Goal: Transaction & Acquisition: Download file/media

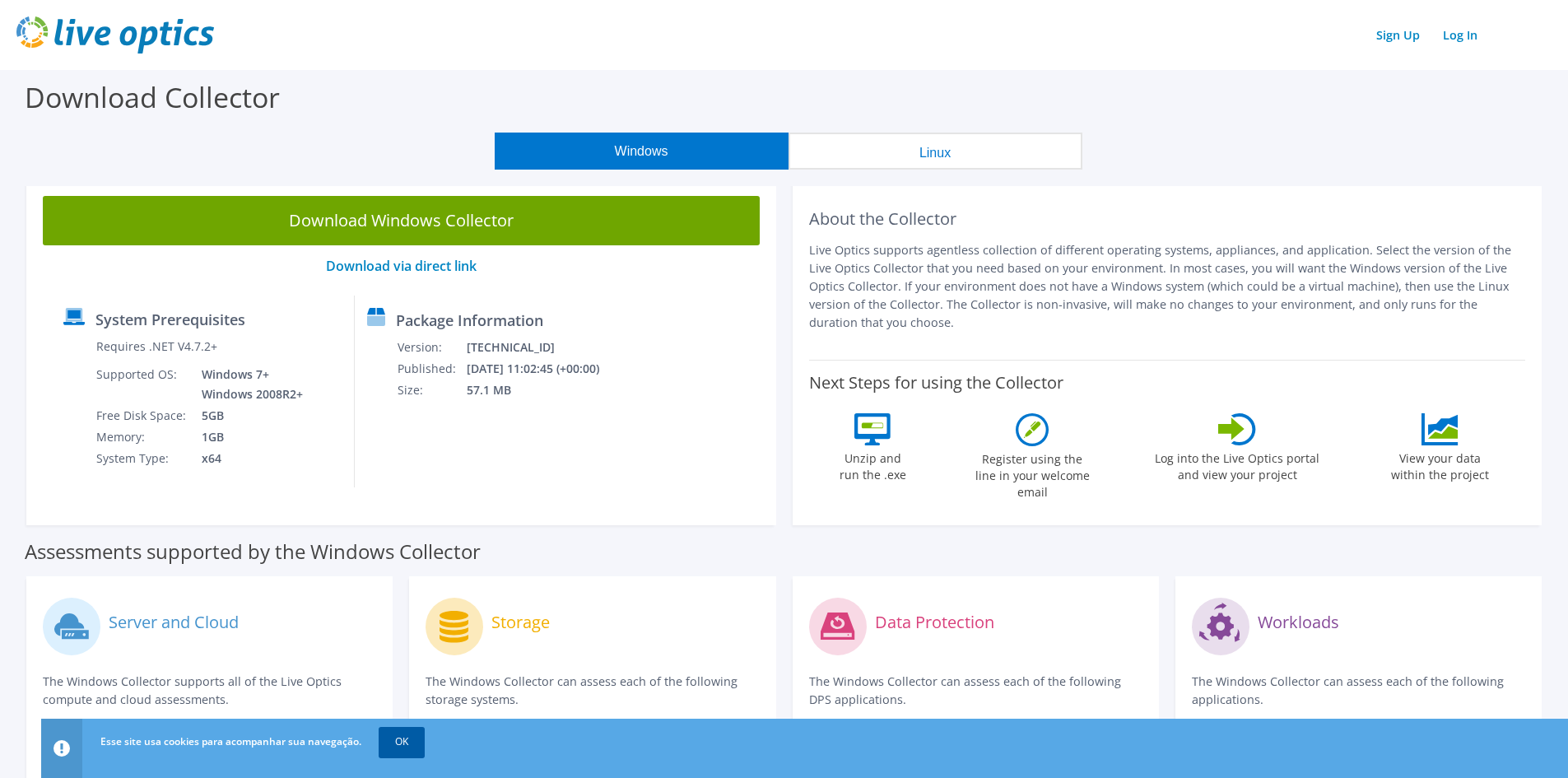
click at [392, 743] on link "OK" at bounding box center [401, 741] width 46 height 29
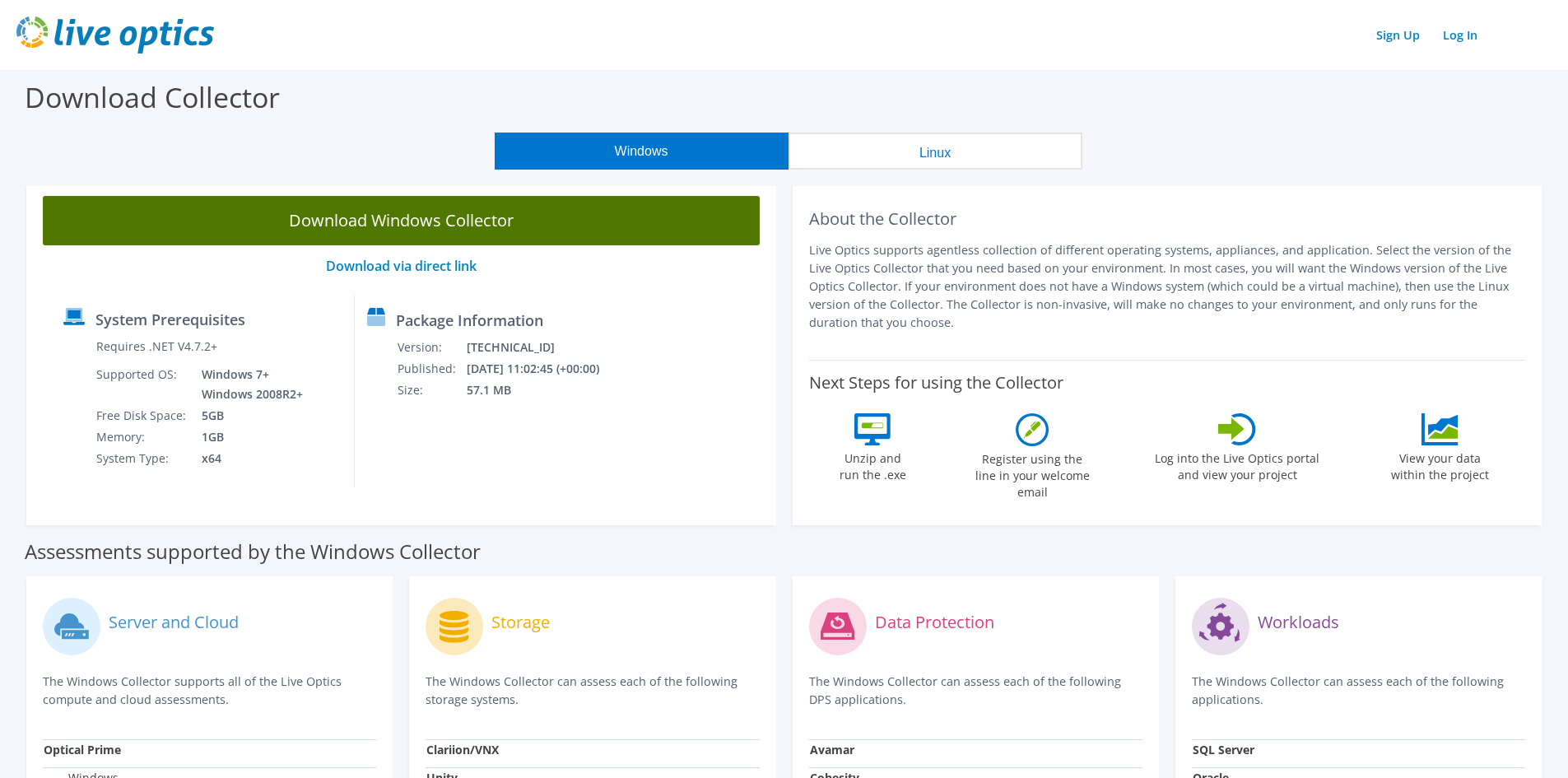
click at [393, 221] on link "Download Windows Collector" at bounding box center [401, 220] width 717 height 49
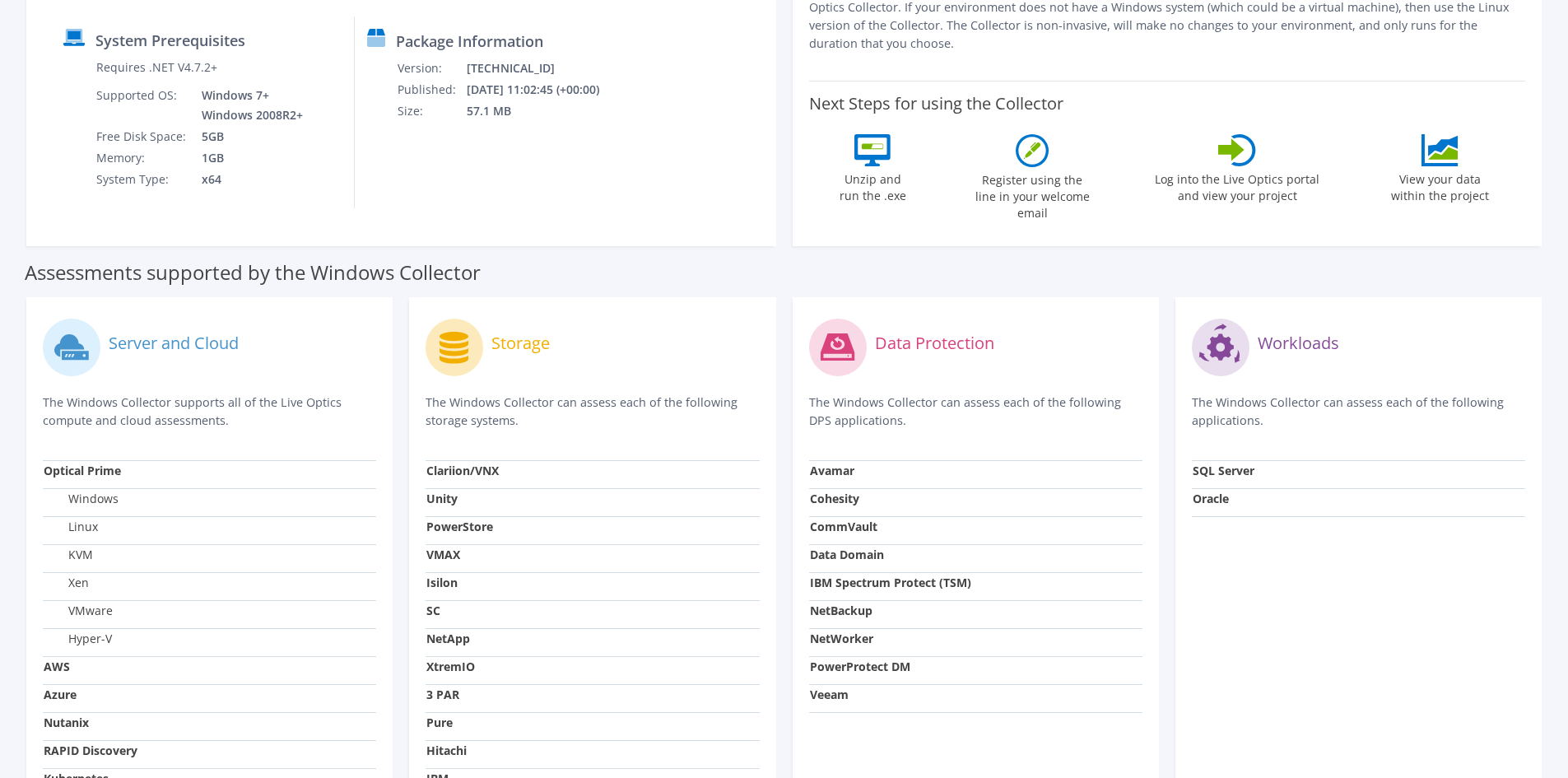
scroll to position [116, 0]
